Goal: Check status

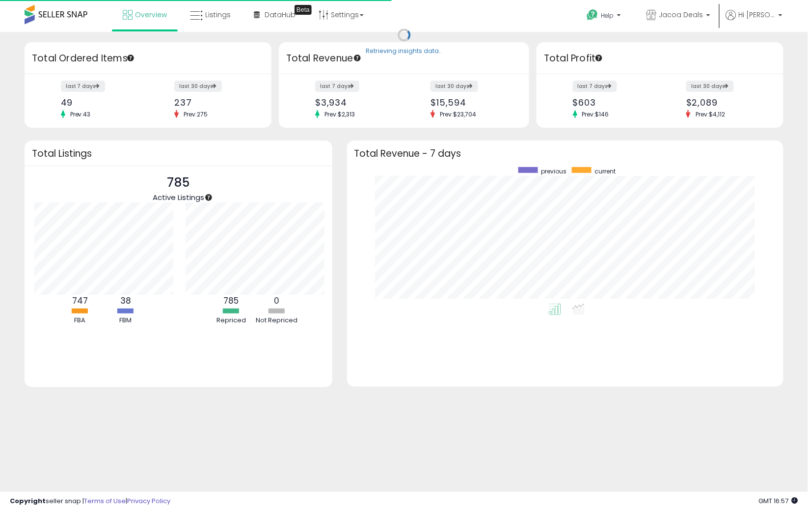
scroll to position [491002, 490721]
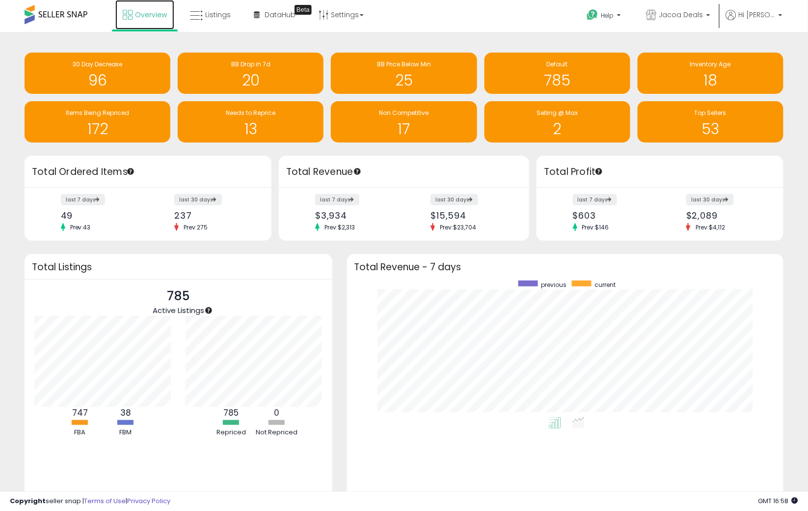
click at [152, 16] on span "Overview" at bounding box center [151, 15] width 32 height 10
click at [421, 83] on h1 "25" at bounding box center [404, 80] width 136 height 16
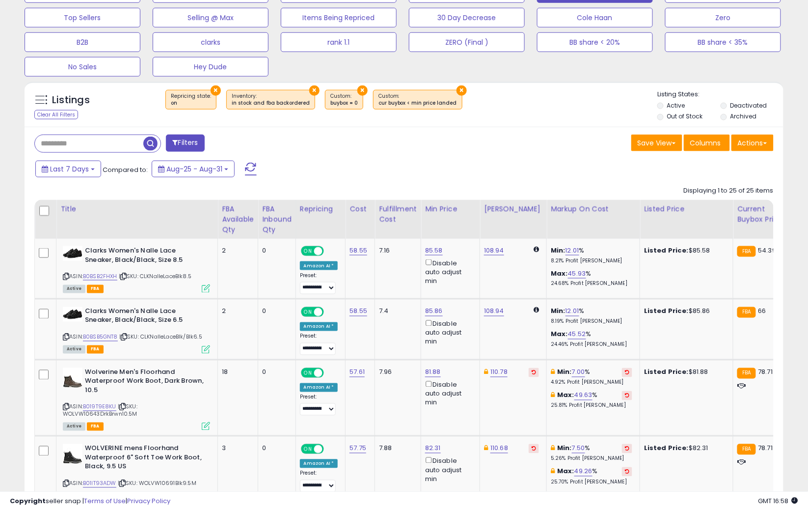
scroll to position [524, 0]
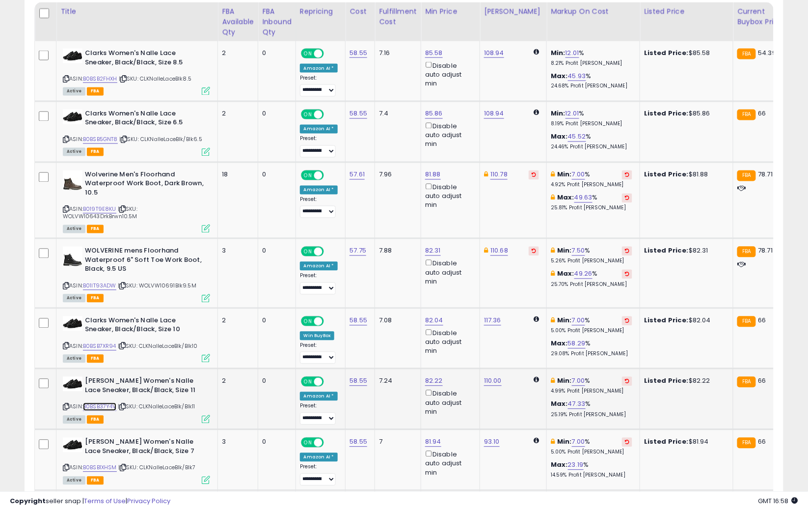
click at [102, 407] on link "B0BSB37Y4V" at bounding box center [99, 407] width 33 height 8
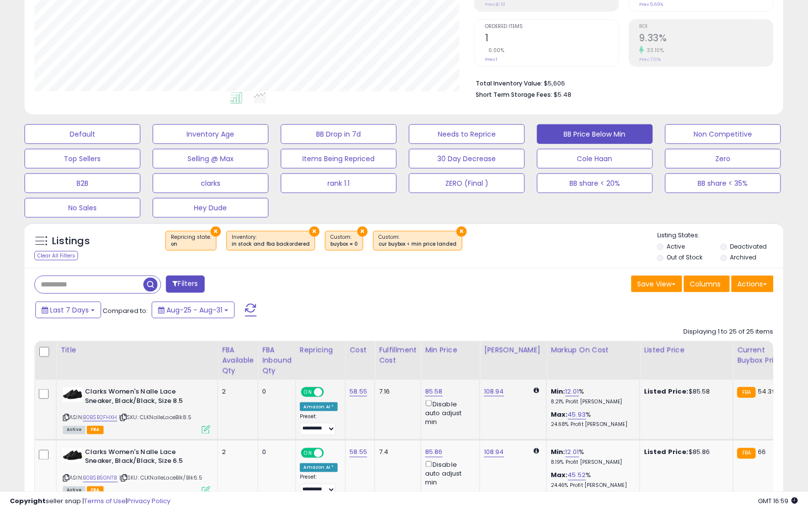
scroll to position [0, 0]
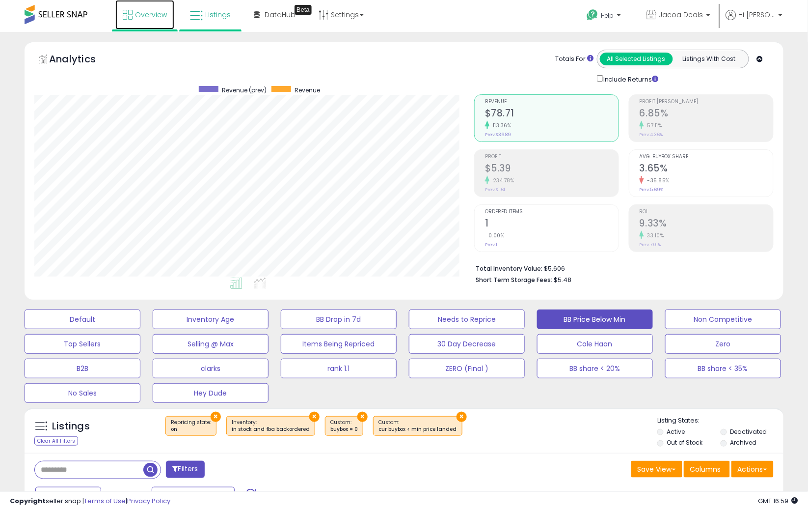
click at [144, 10] on span "Overview" at bounding box center [151, 15] width 32 height 10
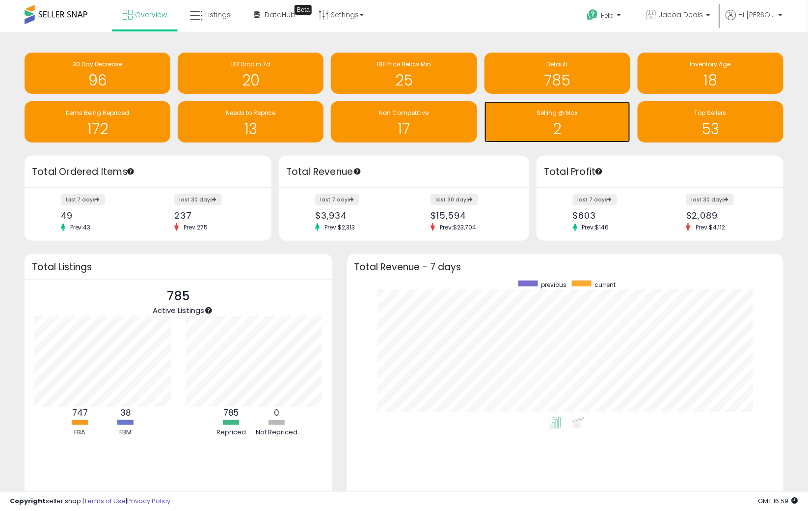
click at [519, 122] on h1 "2" at bounding box center [558, 129] width 136 height 16
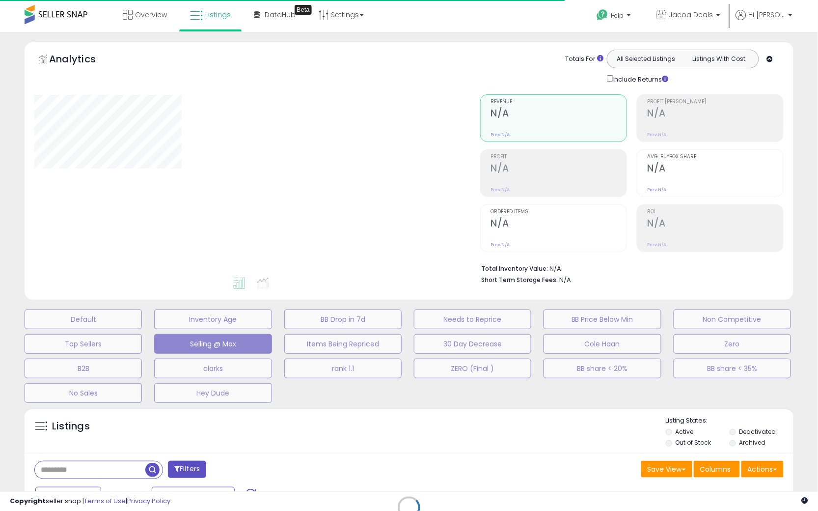
select select "**"
